Goal: Browse casually: Explore the website without a specific task or goal

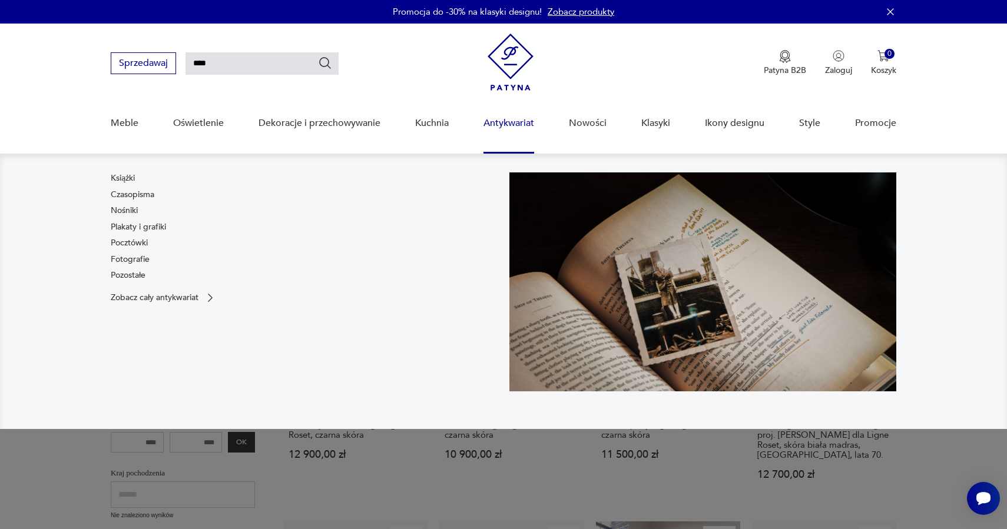
click at [518, 114] on link "Antykwariat" at bounding box center [509, 123] width 51 height 45
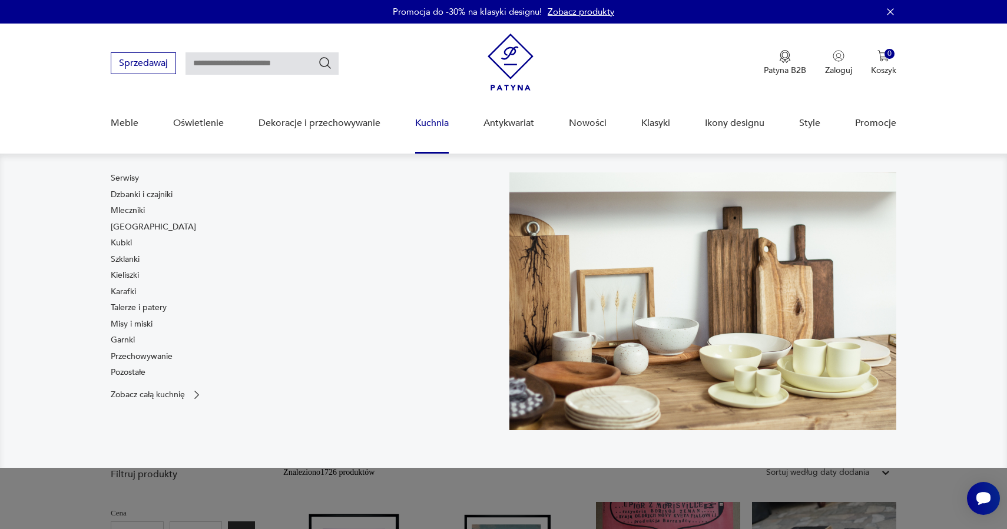
click at [427, 110] on link "Kuchnia" at bounding box center [432, 123] width 34 height 45
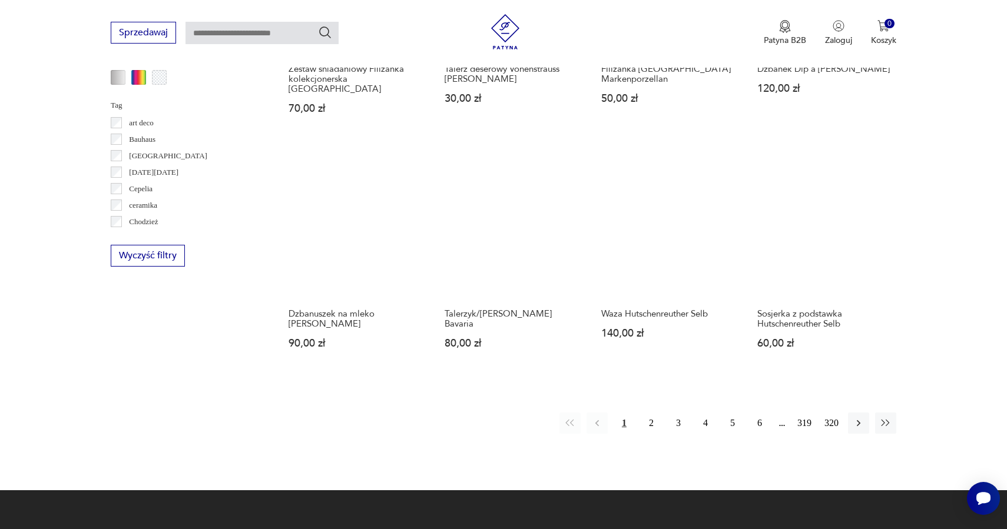
scroll to position [1095, 0]
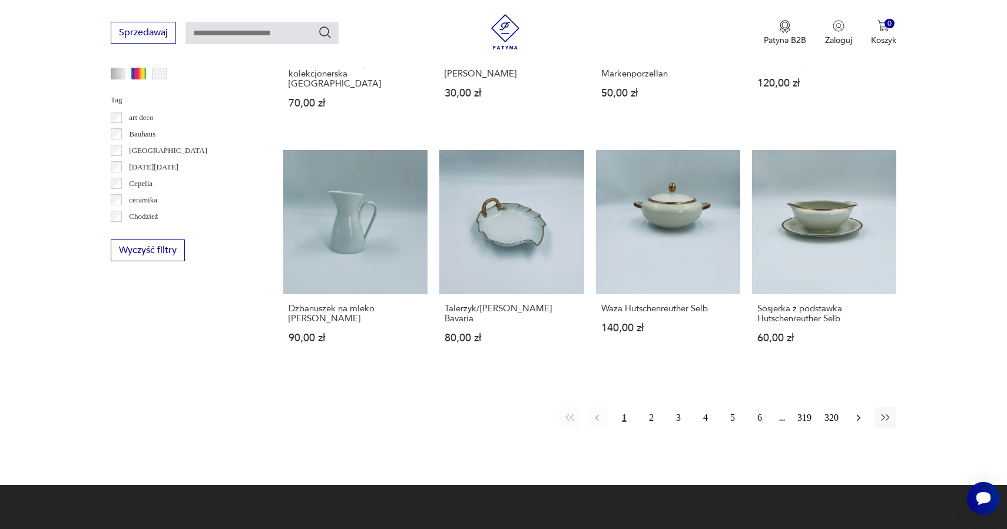
click at [860, 408] on button "button" at bounding box center [858, 418] width 21 height 21
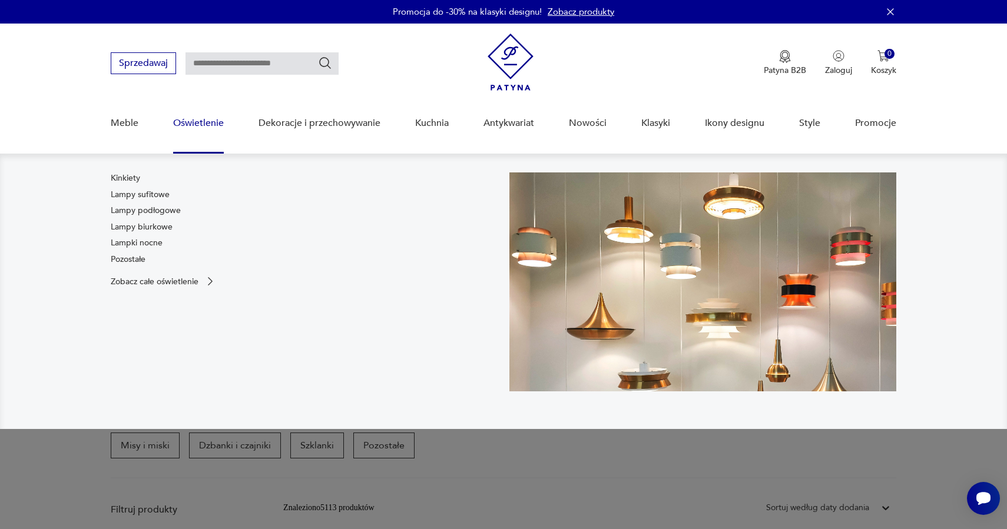
click at [206, 125] on link "Oświetlenie" at bounding box center [198, 123] width 51 height 45
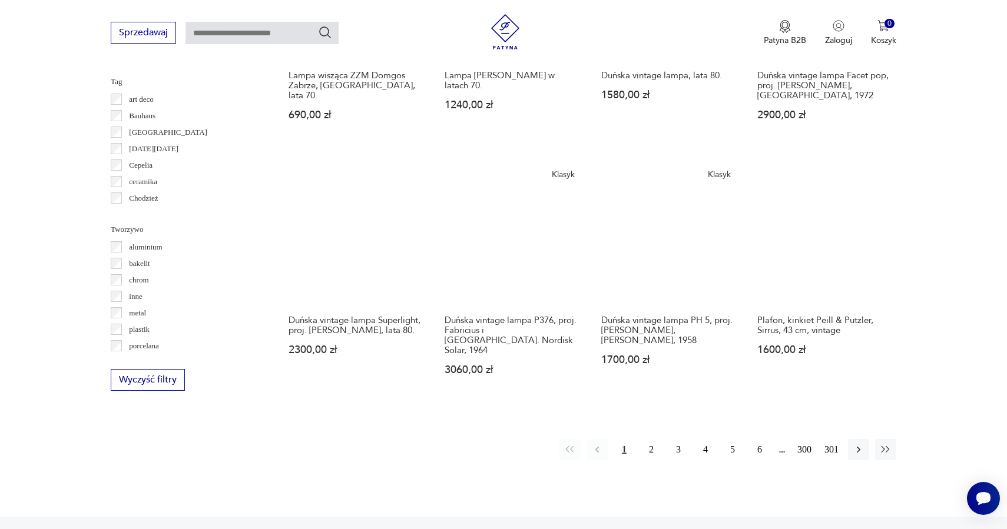
scroll to position [1159, 0]
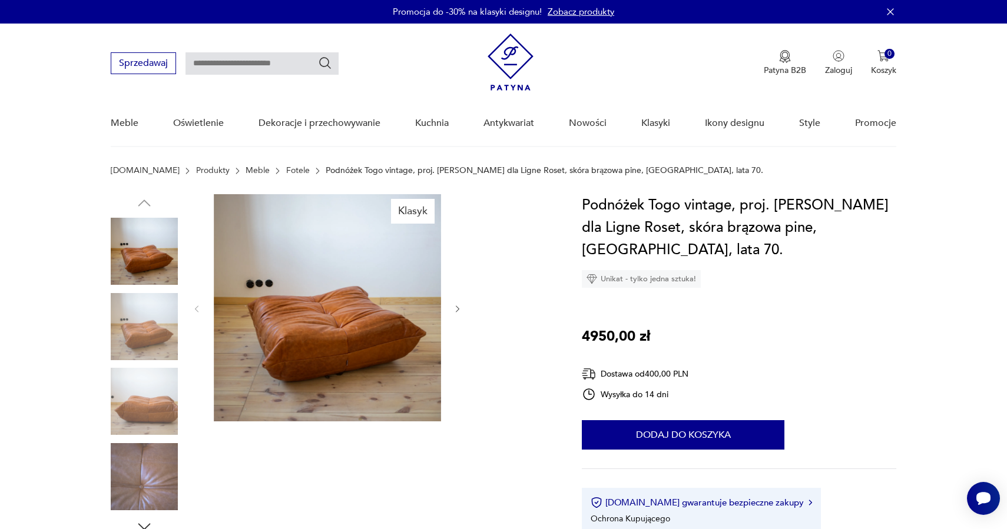
click at [138, 326] on img at bounding box center [144, 326] width 67 height 67
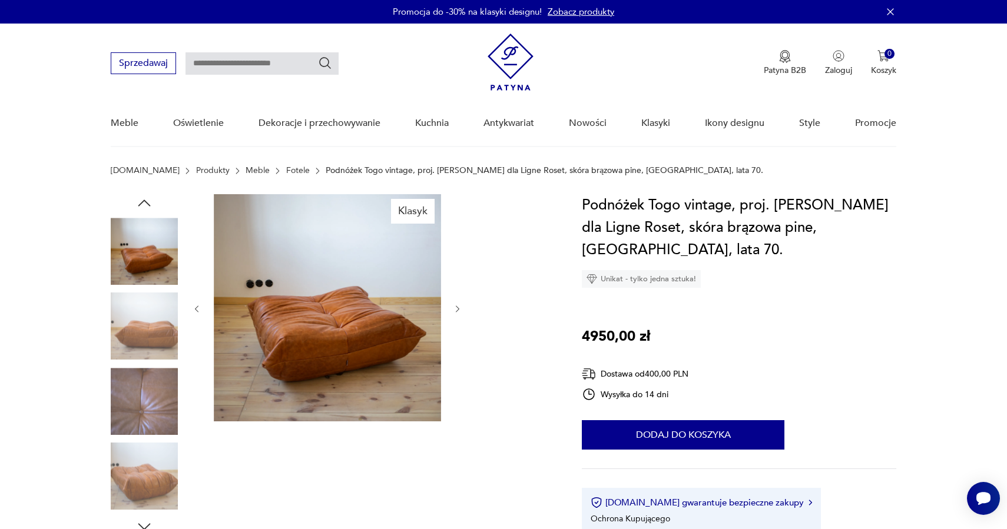
click at [155, 392] on img at bounding box center [144, 401] width 67 height 67
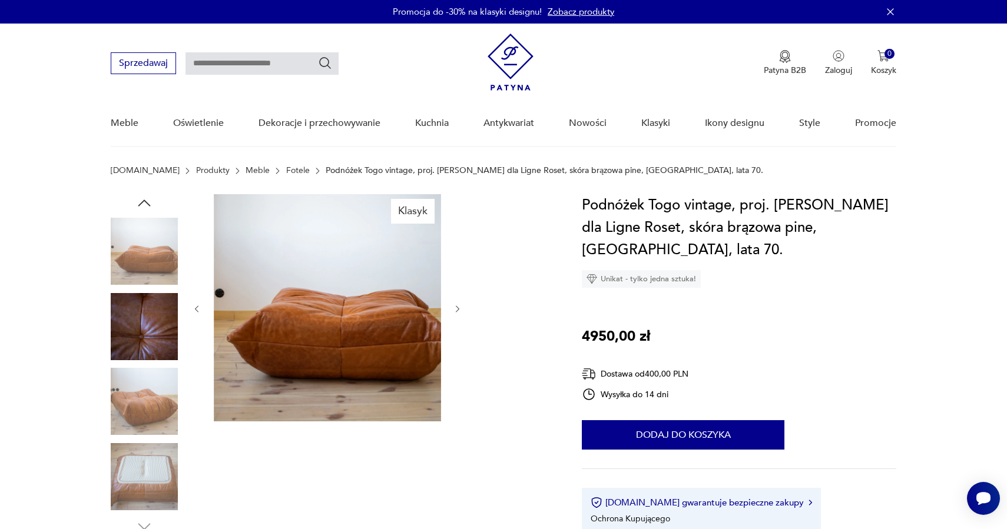
click at [154, 453] on img at bounding box center [144, 476] width 67 height 67
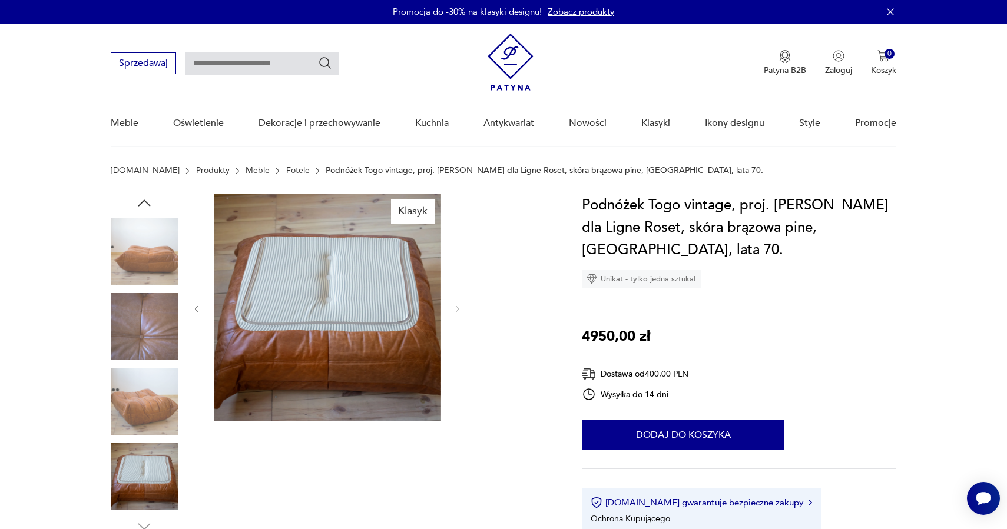
click at [137, 264] on img at bounding box center [144, 251] width 67 height 67
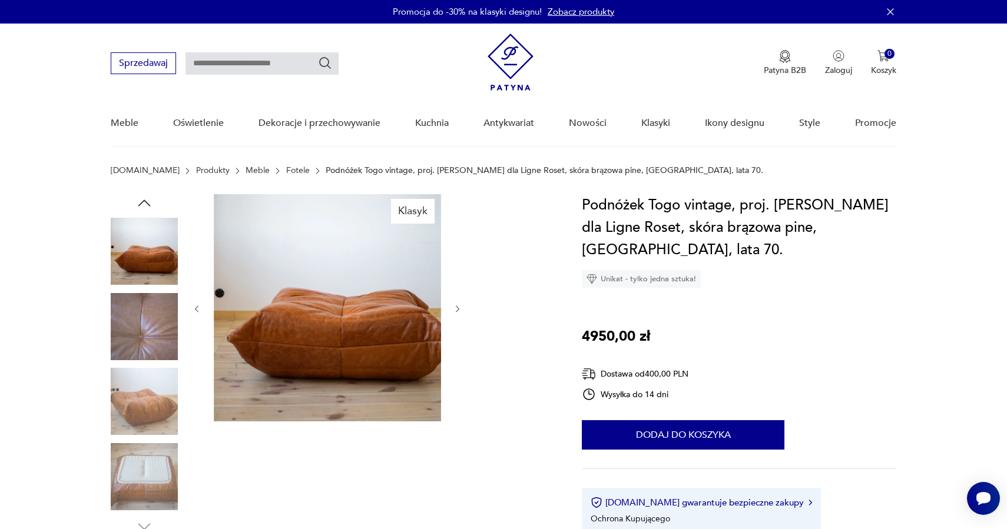
click at [147, 192] on section "[DOMAIN_NAME] Produkty Meble Fotele Podnóżek Togo vintage, proj. [PERSON_NAME] …" at bounding box center [503, 180] width 1007 height 28
click at [145, 209] on icon "button" at bounding box center [144, 203] width 18 height 18
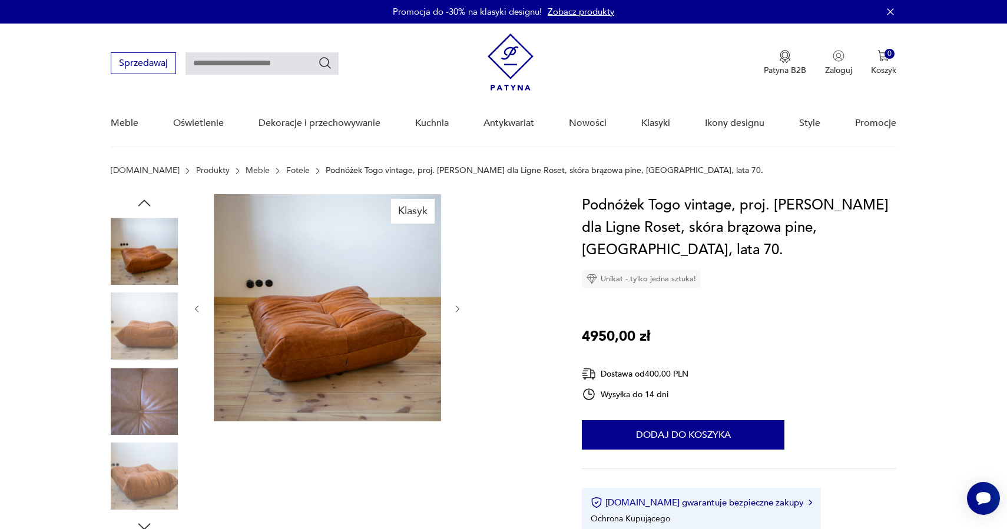
click at [134, 375] on img at bounding box center [144, 401] width 67 height 67
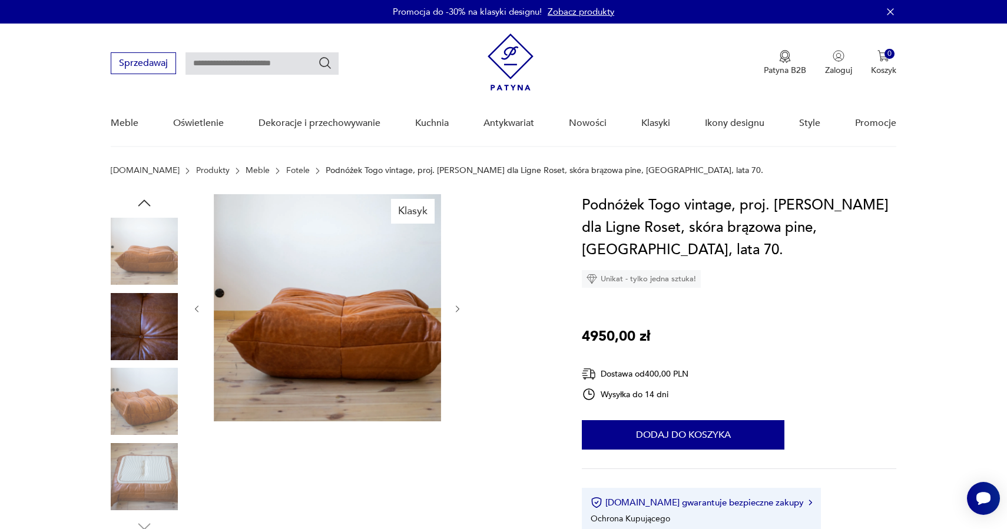
click at [131, 432] on img at bounding box center [144, 401] width 67 height 67
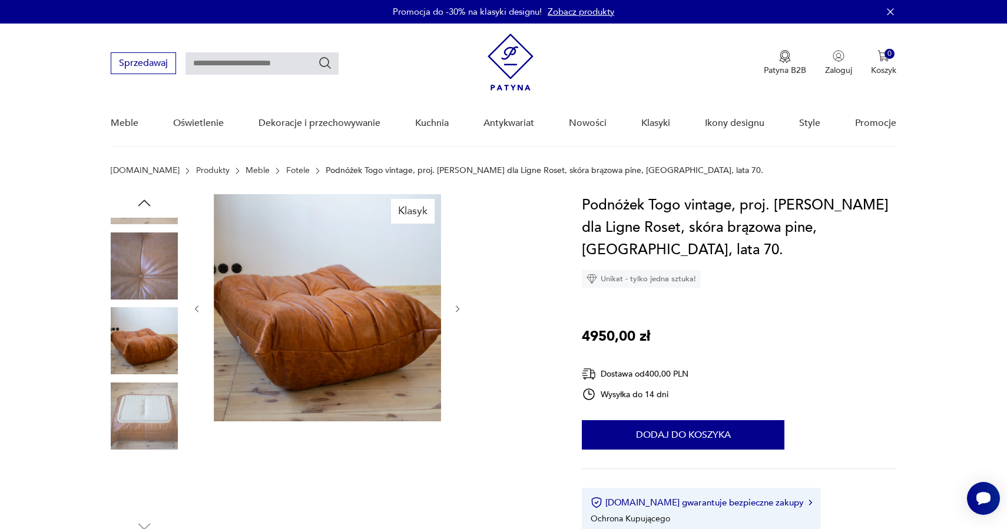
click at [152, 302] on div at bounding box center [144, 154] width 67 height 294
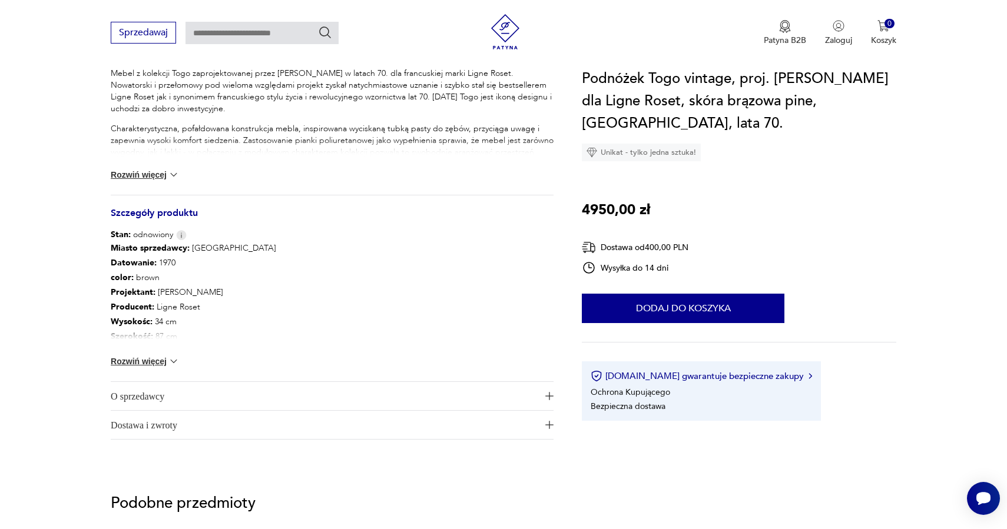
scroll to position [511, 0]
